Goal: Information Seeking & Learning: Learn about a topic

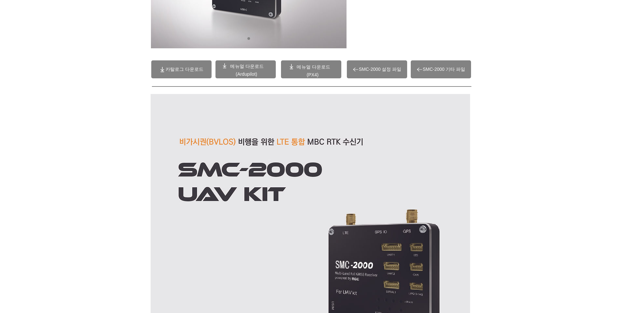
scroll to position [65, 0]
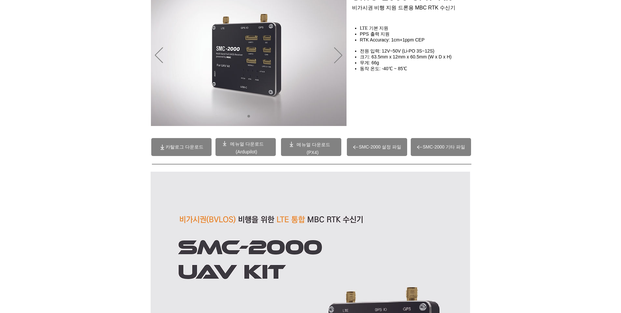
click at [318, 149] on span at bounding box center [311, 147] width 60 height 18
click at [182, 144] on span "카탈로그 다운로드" at bounding box center [185, 147] width 38 height 6
click at [423, 153] on span "SMC-2000 기타 파일" at bounding box center [441, 147] width 60 height 18
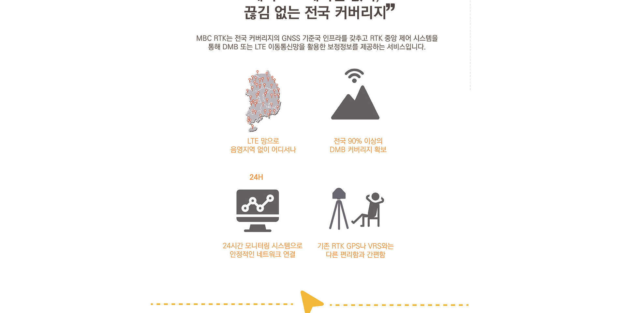
scroll to position [0, 0]
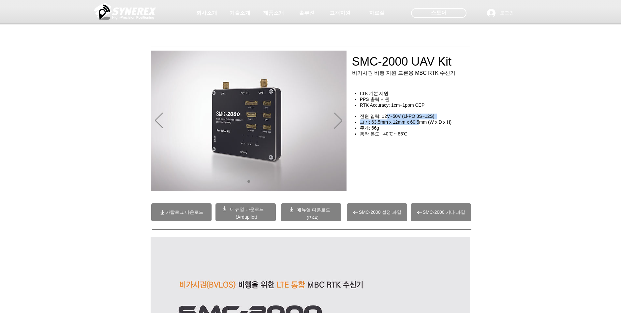
drag, startPoint x: 388, startPoint y: 120, endPoint x: 455, endPoint y: 131, distance: 67.8
click at [455, 131] on div "LTE 기본 지원 PPS 출력 지원 RTK Accuracy: 1cm+1ppm CEP ​ ​ 전원 입력: 12V~50V (Li-PO 3S~12S…" at bounding box center [413, 120] width 123 height 59
click at [450, 125] on span "크기: 63.5mm x 12mm x 60.5mm (W x D x H)" at bounding box center [406, 121] width 92 height 5
click at [313, 209] on span "메뉴얼 다운로드" at bounding box center [314, 209] width 34 height 5
drag, startPoint x: 383, startPoint y: 126, endPoint x: 425, endPoint y: 124, distance: 42.4
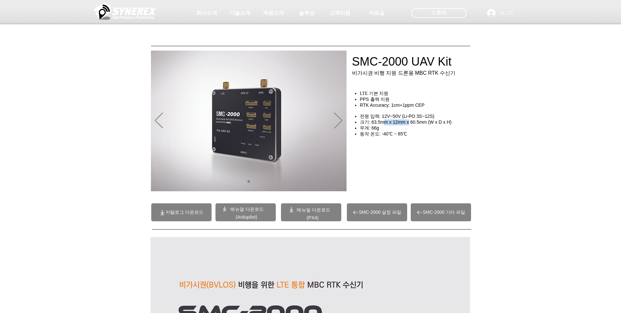
click at [425, 124] on span "크기: 63.5mm x 12mm x 60.5mm (W x D x H)" at bounding box center [406, 121] width 92 height 5
click at [374, 213] on span "SMC-2000 설정 파일" at bounding box center [380, 212] width 43 height 6
click at [349, 65] on div at bounding box center [310, 48] width 621 height 97
drag, startPoint x: 353, startPoint y: 65, endPoint x: 385, endPoint y: 64, distance: 32.3
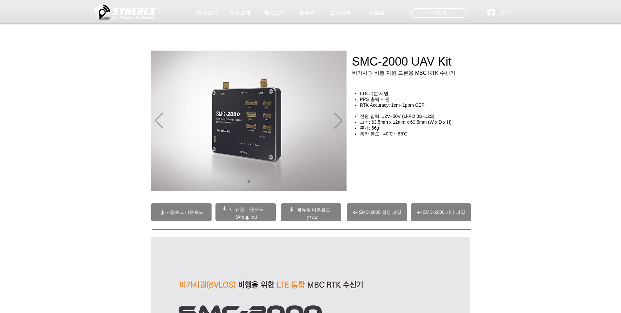
click at [385, 64] on div at bounding box center [310, 48] width 621 height 97
drag, startPoint x: 380, startPoint y: 116, endPoint x: 427, endPoint y: 125, distance: 47.7
click at [424, 123] on div "LTE 기본 지원 PPS 출력 지원 RTK Accuracy: 1cm+1ppm CEP ​ ​ 전원 입력: 12V~50V (Li-PO 3S~12S…" at bounding box center [413, 120] width 123 height 59
click at [427, 125] on span "크기: 63.5mm x 12mm x 60.5mm (W x D x H)" at bounding box center [406, 121] width 92 height 5
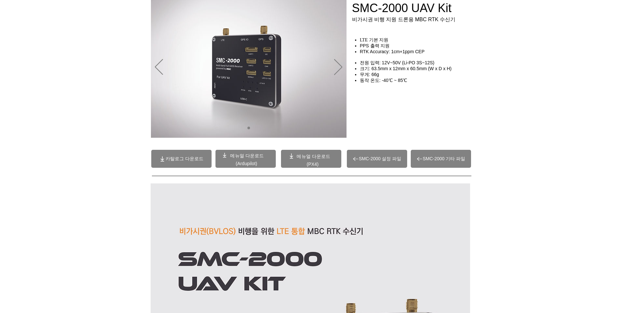
scroll to position [33, 0]
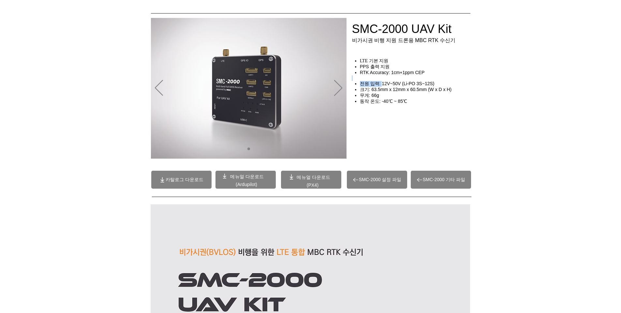
drag, startPoint x: 384, startPoint y: 85, endPoint x: 423, endPoint y: 85, distance: 39.1
click at [420, 83] on div "LTE 기본 지원 PPS 출력 지원 RTK Accuracy: 1cm+1ppm CEP ​ ​ 전원 입력: 12V~50V (Li-PO 3S~12S…" at bounding box center [413, 87] width 123 height 59
click at [423, 85] on span "전원 입력: 12V~50V (Li-PO 3S~12S)" at bounding box center [397, 83] width 75 height 5
click at [435, 86] on h4 "전원 입력: 12V~50V (Li-PO 3S~12S)" at bounding box center [417, 84] width 114 height 6
click at [440, 87] on h4 "전원 입력: 12V~50V (Li-PO 3S~12S)" at bounding box center [417, 84] width 114 height 6
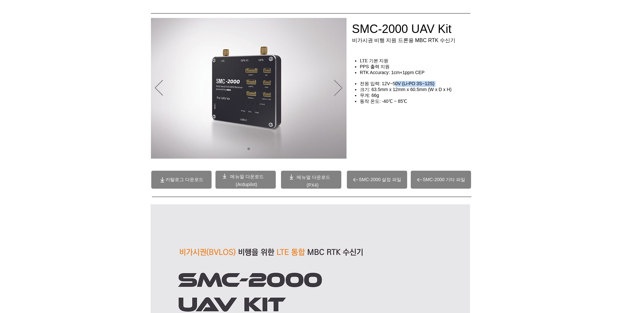
drag, startPoint x: 440, startPoint y: 88, endPoint x: 410, endPoint y: 112, distance: 39.2
click at [437, 90] on div "LTE 기본 지원 PPS 출력 지원 RTK Accuracy: 1cm+1ppm CEP ​ ​ 전원 입력: 12V~50V (Li-PO 3S~12S…" at bounding box center [413, 87] width 123 height 59
click at [408, 116] on div "main content" at bounding box center [417, 127] width 130 height 57
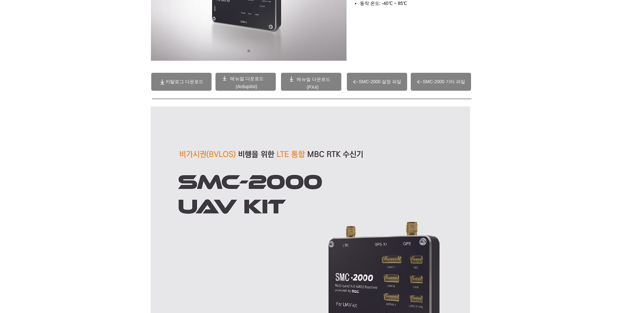
scroll to position [0, 0]
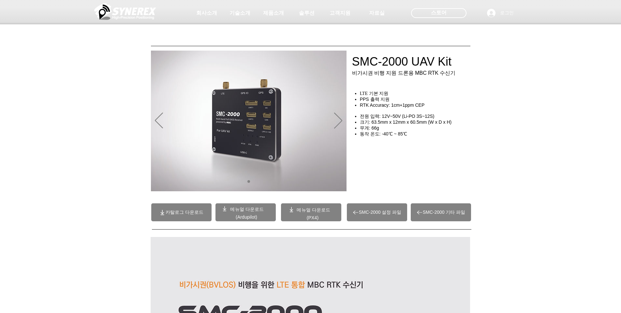
click at [523, 85] on div at bounding box center [310, 48] width 621 height 97
drag, startPoint x: 351, startPoint y: 63, endPoint x: 365, endPoint y: 67, distance: 14.5
click at [356, 65] on div at bounding box center [310, 48] width 621 height 97
drag, startPoint x: 388, startPoint y: 119, endPoint x: 405, endPoint y: 123, distance: 17.8
click at [405, 123] on div "LTE 기본 지원 PPS 출력 지원 RTK Accuracy: 1cm+1ppm CEP ​ ​ 전원 입력: 12V~50V (Li-PO 3S~12S…" at bounding box center [413, 120] width 123 height 59
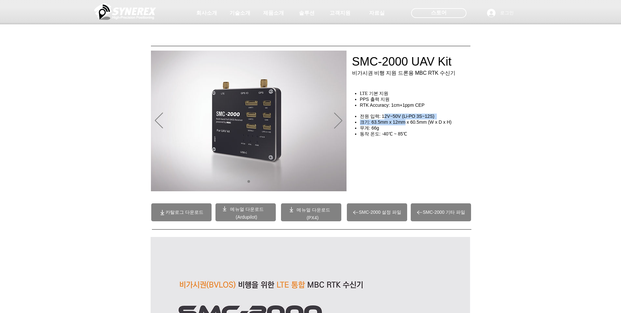
click at [405, 123] on span "크기: 63.5mm x 12mm x 60.5mm (W x D x H)" at bounding box center [406, 121] width 92 height 5
drag, startPoint x: 383, startPoint y: 118, endPoint x: 393, endPoint y: 119, distance: 9.2
click at [393, 119] on span "전원 입력: 12V~50V (Li-PO 3S~12S)" at bounding box center [397, 115] width 75 height 5
